Goal: Book appointment/travel/reservation

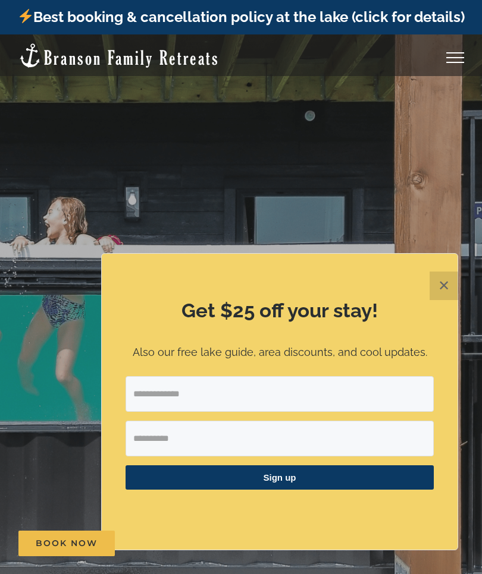
click at [451, 287] on button "✕" at bounding box center [443, 286] width 29 height 29
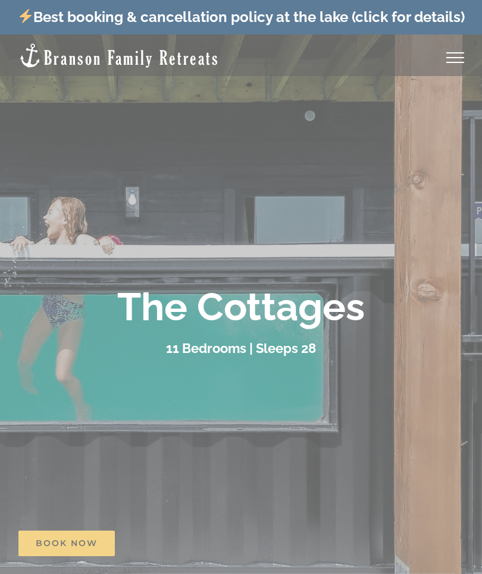
click at [439, 82] on div at bounding box center [241, 287] width 482 height 574
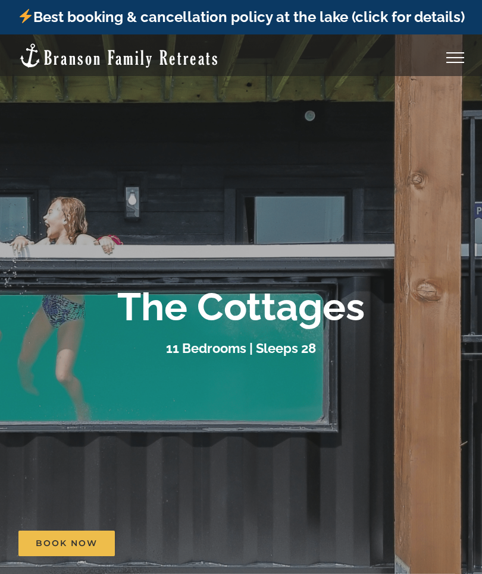
click at [66, 51] on img at bounding box center [119, 55] width 202 height 27
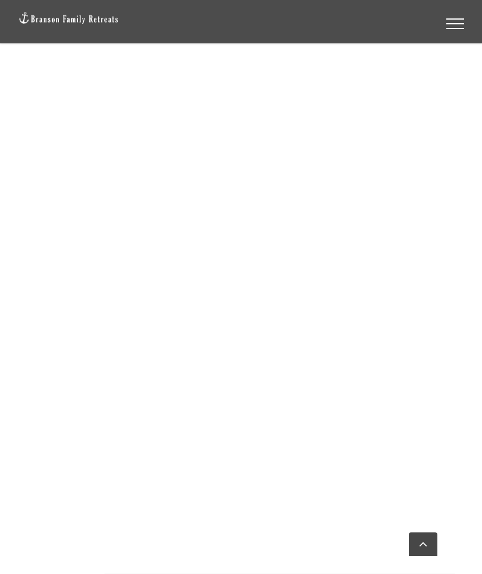
scroll to position [1394, 0]
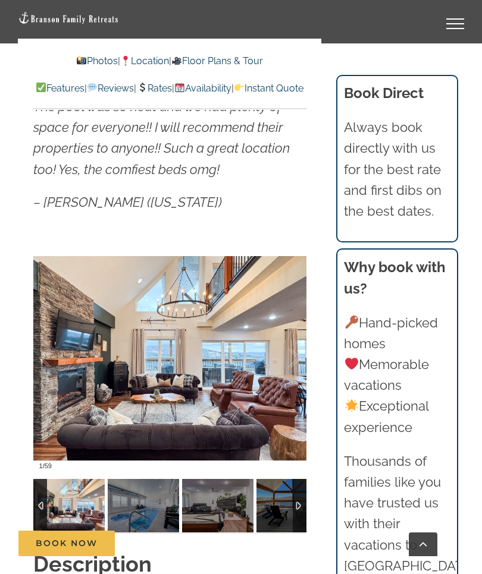
scroll to position [912, 0]
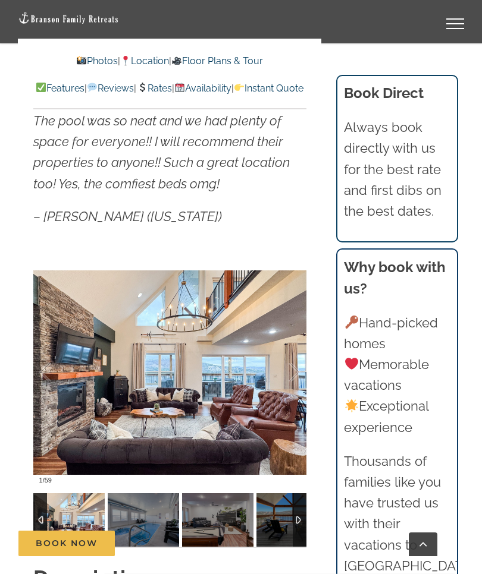
click at [271, 393] on div at bounding box center [281, 373] width 37 height 74
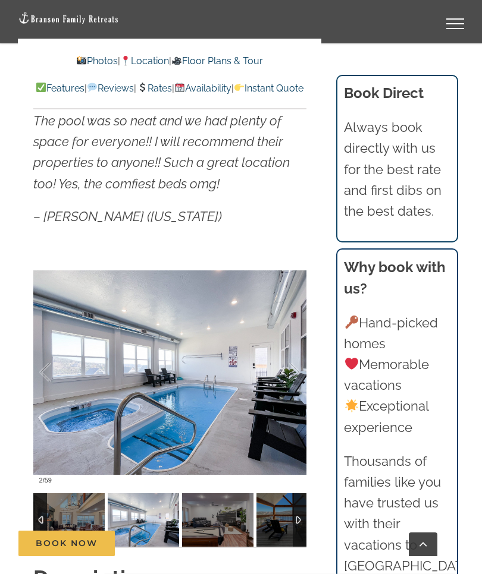
scroll to position [901, 0]
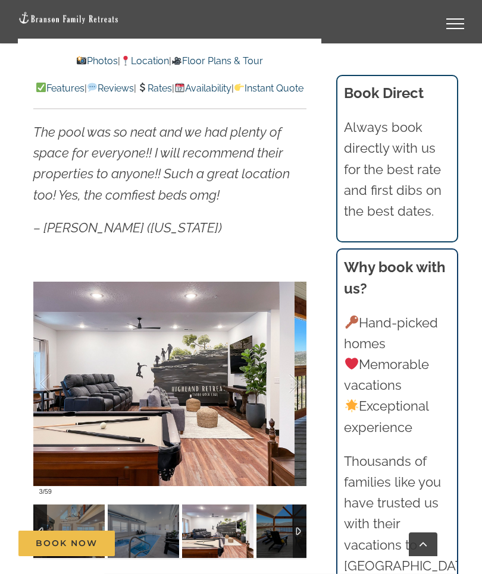
click at [286, 374] on div at bounding box center [281, 384] width 37 height 74
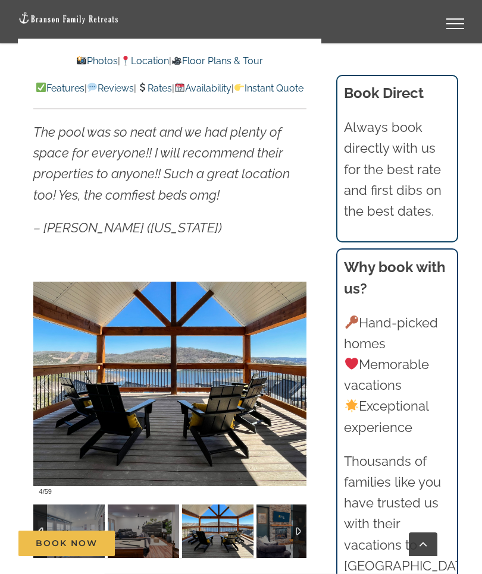
click at [289, 381] on div at bounding box center [281, 384] width 37 height 74
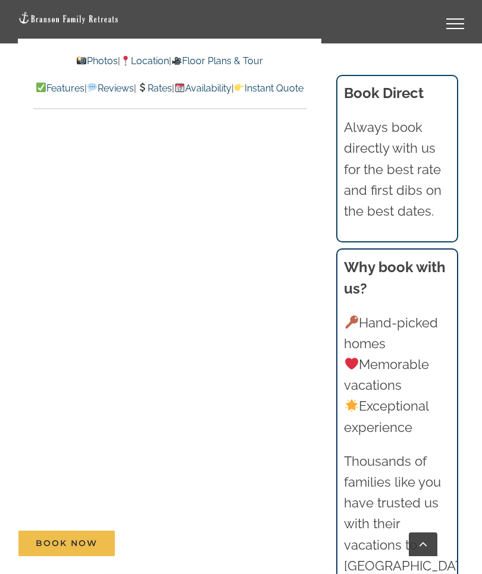
scroll to position [6735, 0]
